Goal: Task Accomplishment & Management: Use online tool/utility

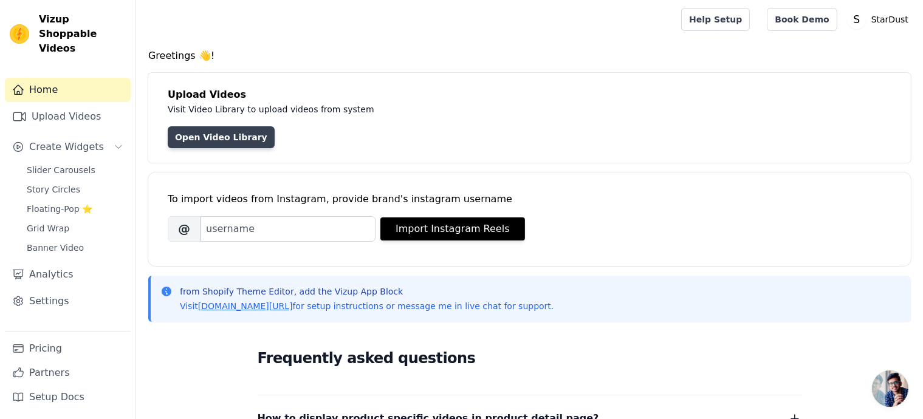
click at [227, 138] on link "Open Video Library" at bounding box center [221, 137] width 107 height 22
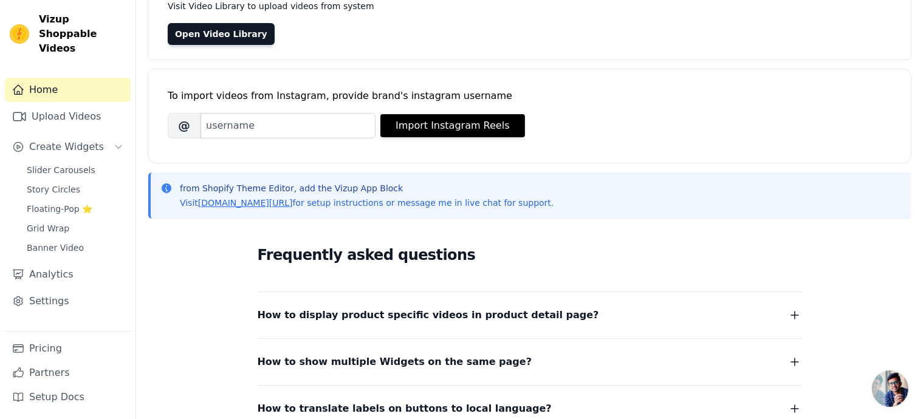
scroll to position [262, 0]
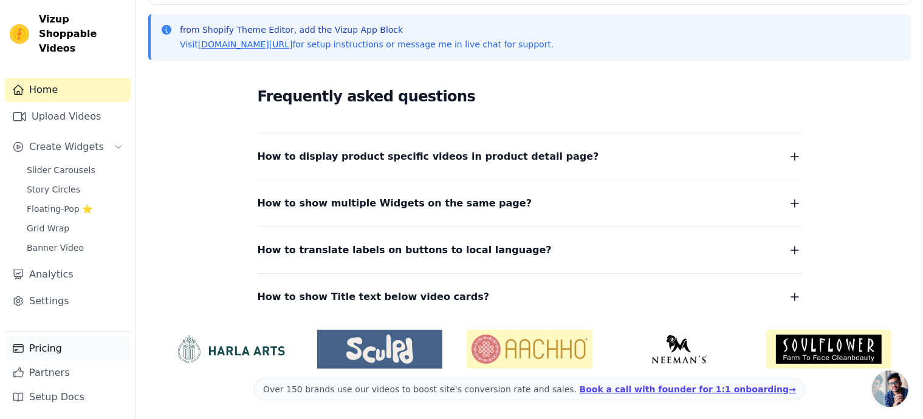
click at [78, 339] on link "Pricing" at bounding box center [68, 349] width 126 height 24
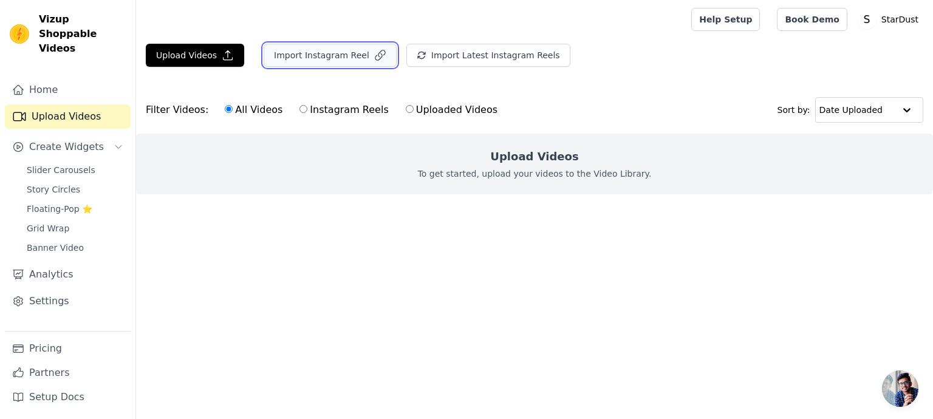
click at [340, 58] on button "Import Instagram Reel" at bounding box center [330, 55] width 133 height 23
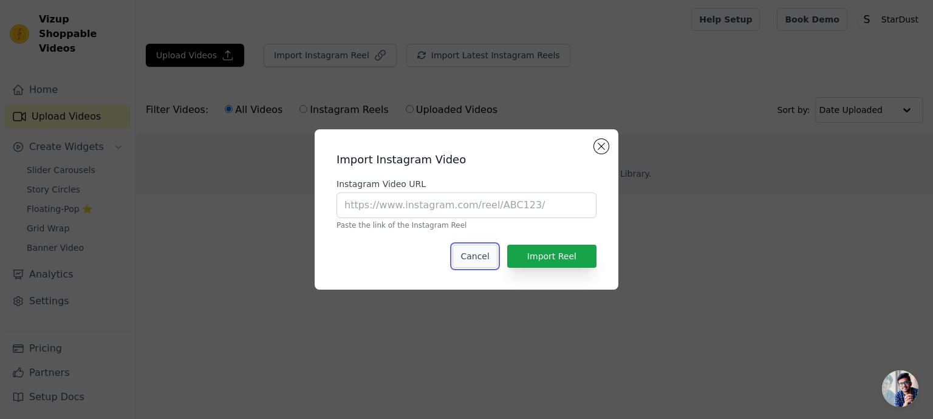
click at [476, 256] on button "Cancel" at bounding box center [475, 256] width 44 height 23
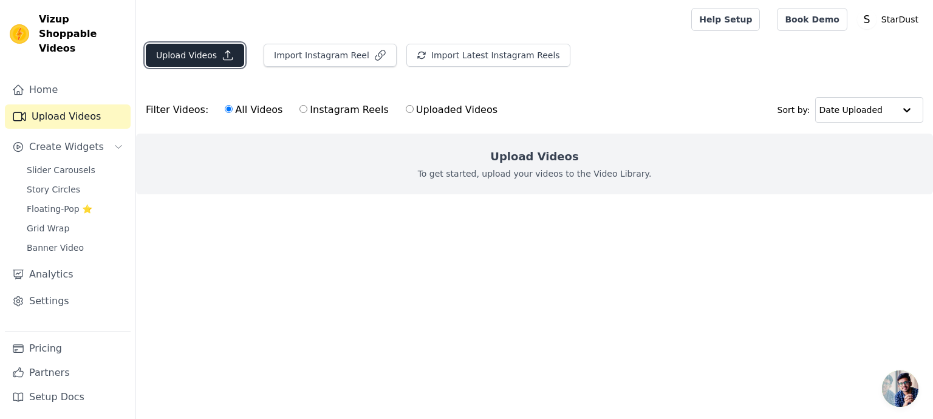
click at [211, 44] on button "Upload Videos" at bounding box center [195, 55] width 98 height 23
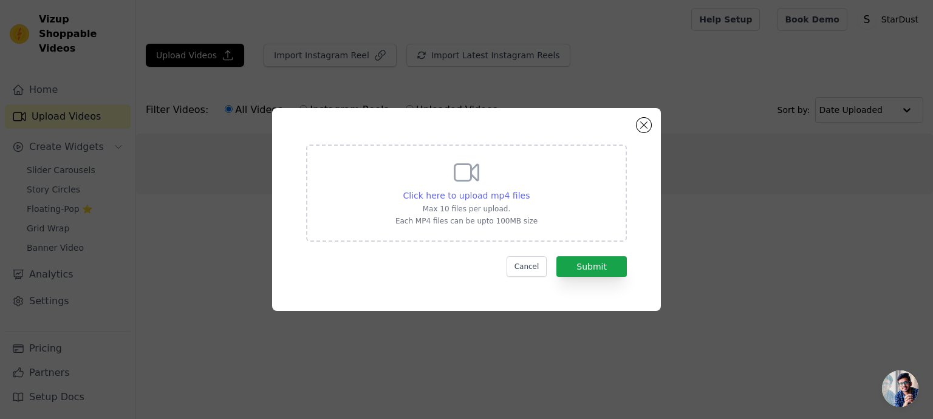
click at [456, 196] on span "Click here to upload mp4 files" at bounding box center [467, 196] width 127 height 10
click at [529, 190] on input "Click here to upload mp4 files Max 10 files per upload. Each MP4 files can be u…" at bounding box center [529, 189] width 1 height 1
click at [642, 123] on button "Close modal" at bounding box center [644, 125] width 15 height 15
